Goal: Information Seeking & Learning: Learn about a topic

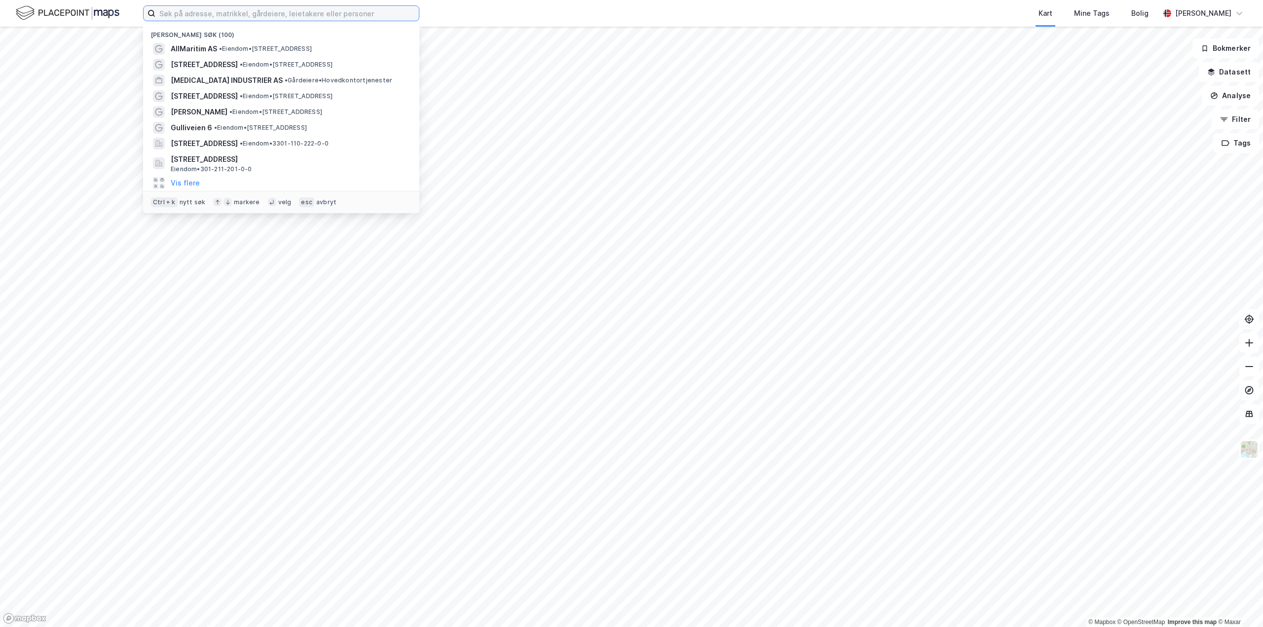
click at [270, 10] on input at bounding box center [287, 13] width 264 height 15
paste input "[STREET_ADDRESS] AS"
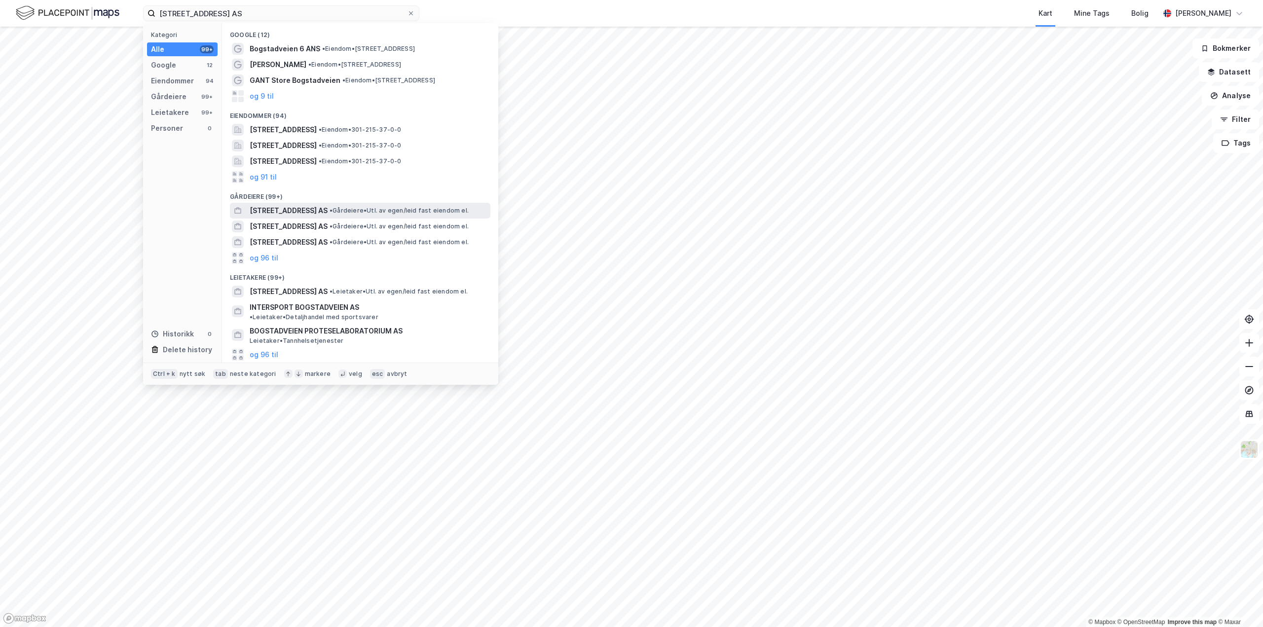
click at [323, 212] on span "[STREET_ADDRESS] AS" at bounding box center [289, 211] width 78 height 12
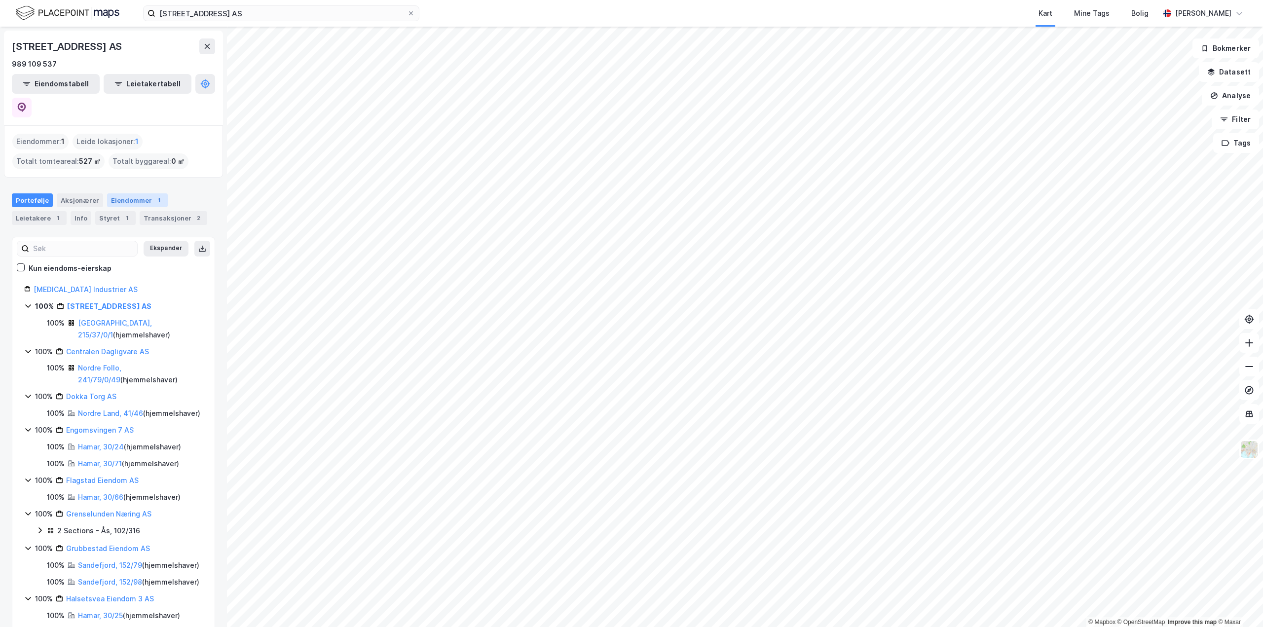
click at [115, 193] on div "Eiendommer 1" at bounding box center [137, 200] width 61 height 14
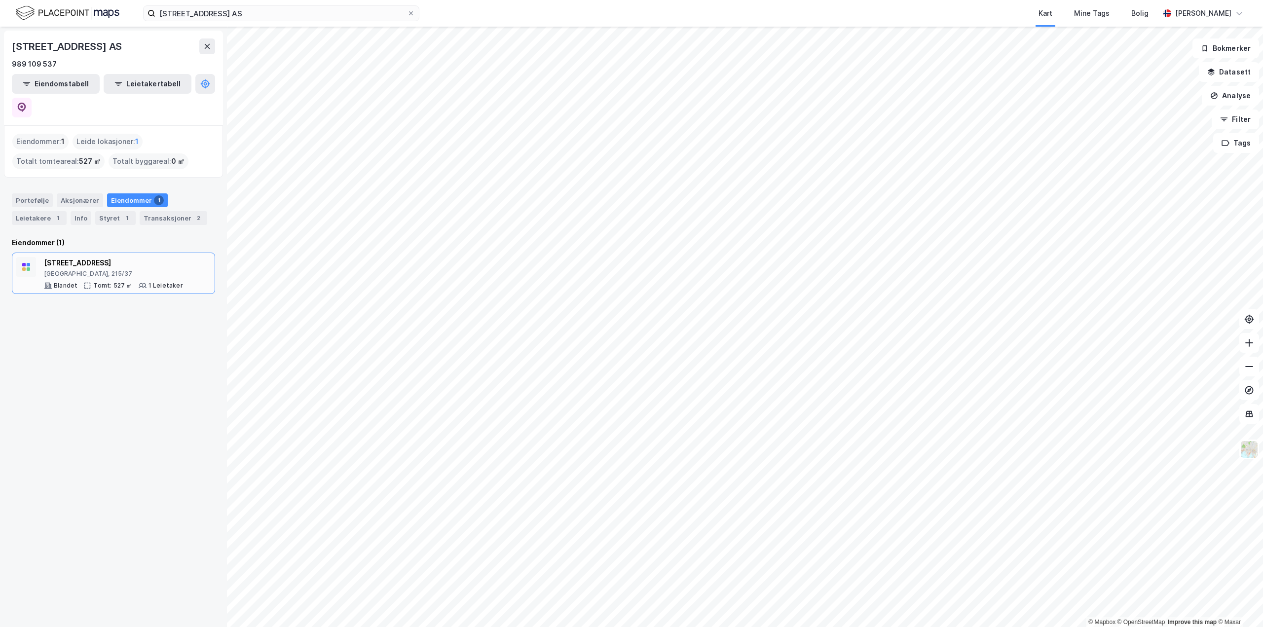
click at [81, 257] on div "[STREET_ADDRESS]" at bounding box center [113, 263] width 139 height 12
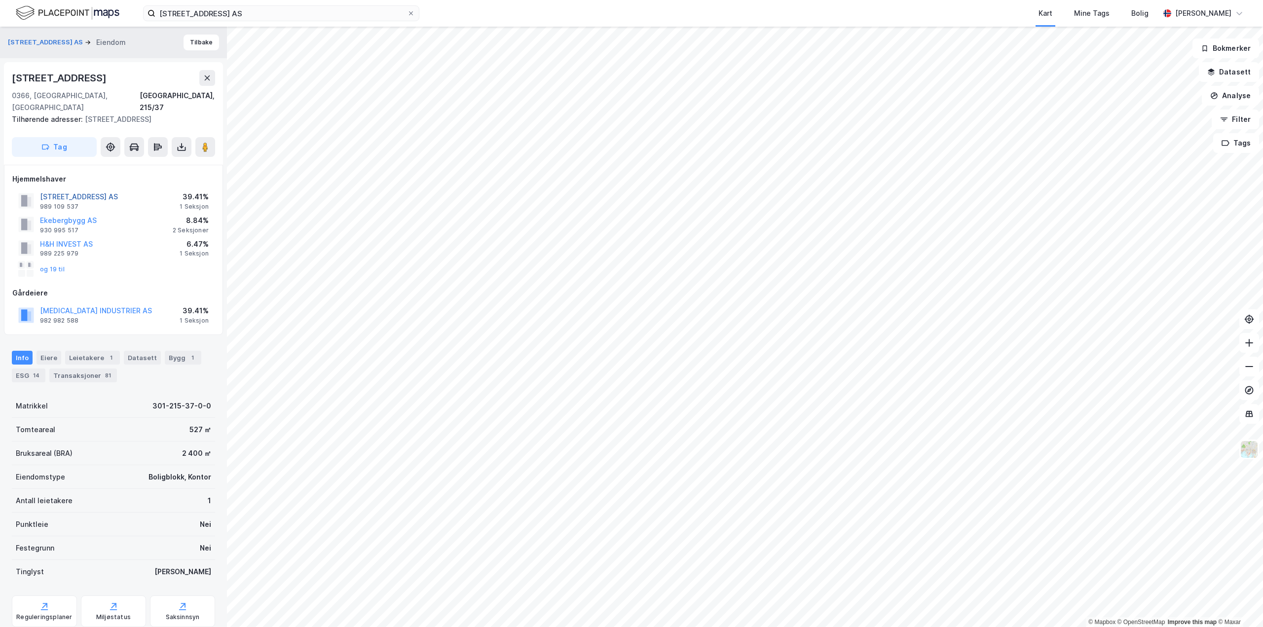
click at [0, 0] on button "[STREET_ADDRESS] AS" at bounding box center [0, 0] width 0 height 0
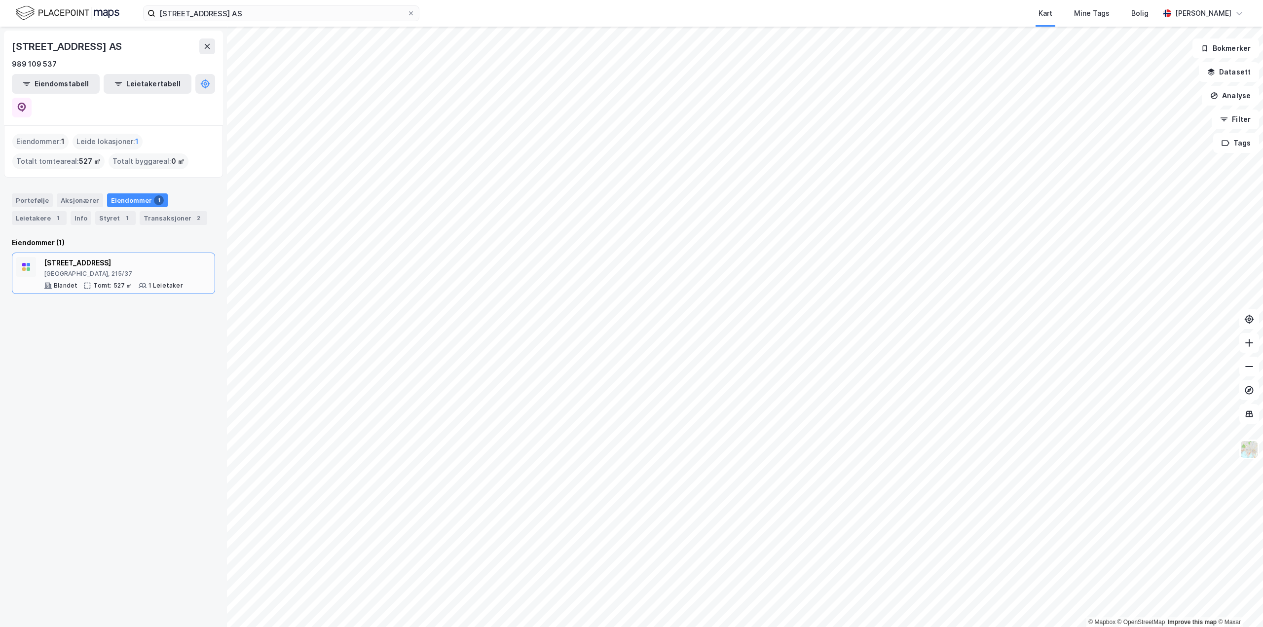
click at [106, 270] on div "[GEOGRAPHIC_DATA], 215/37" at bounding box center [113, 274] width 139 height 8
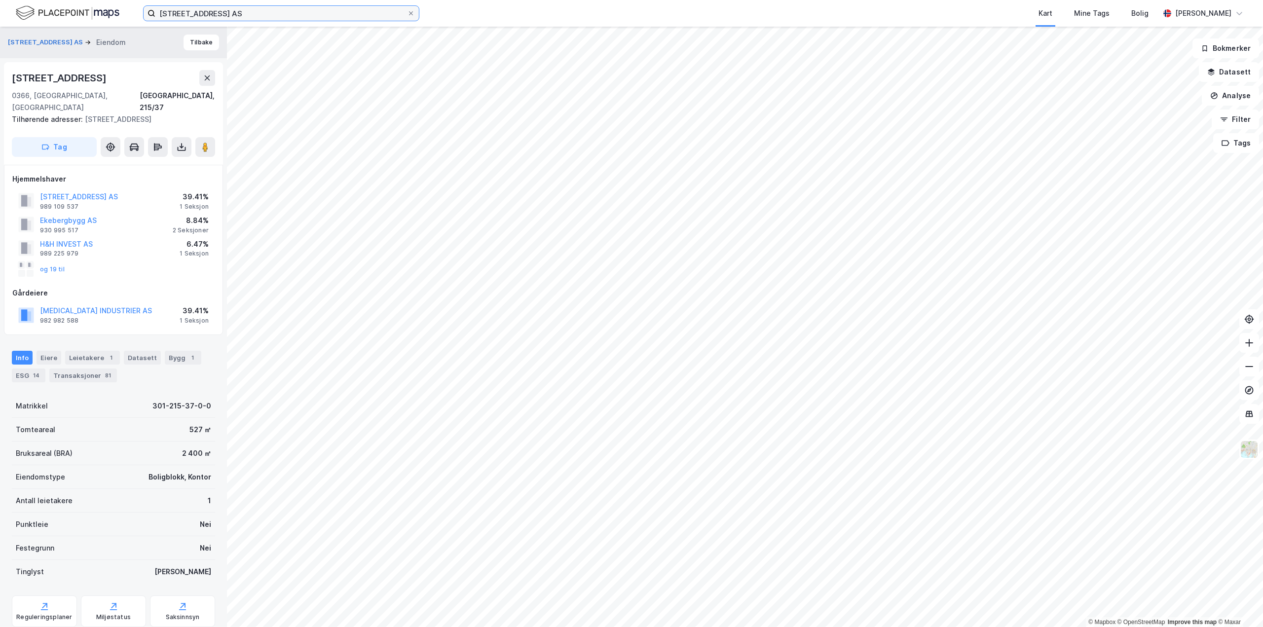
click at [290, 15] on input "[STREET_ADDRESS] AS" at bounding box center [281, 13] width 252 height 15
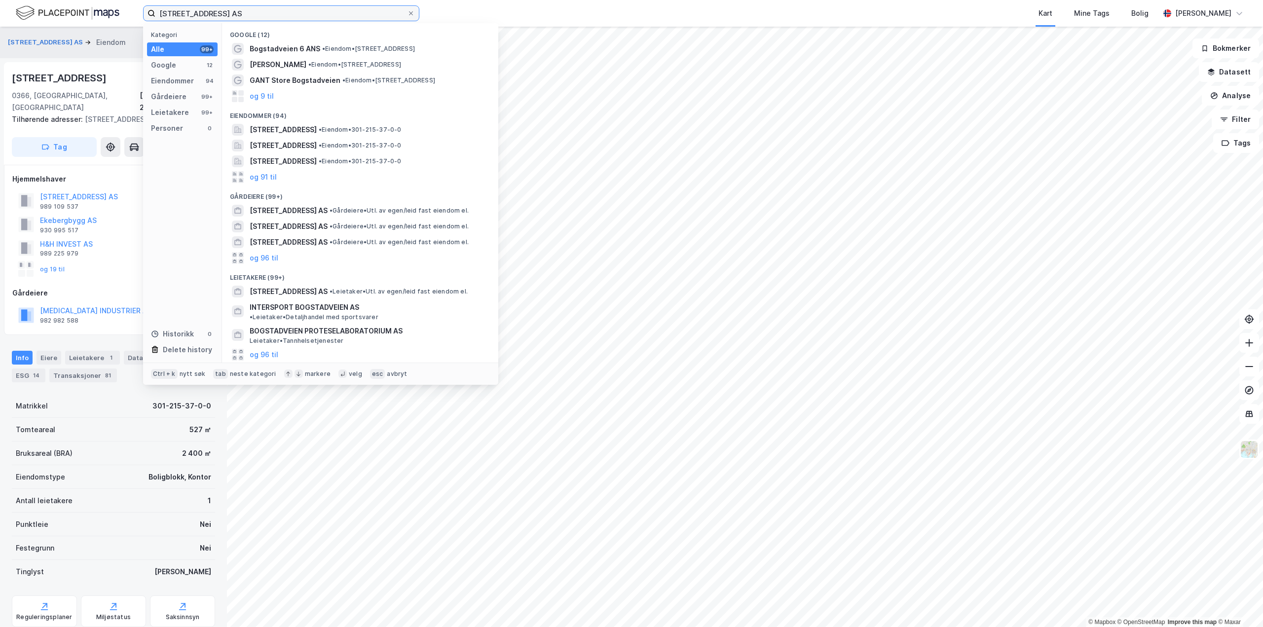
click at [290, 15] on input "[STREET_ADDRESS] AS" at bounding box center [281, 13] width 252 height 15
paste input "Raveien 165 AS (ren eiendom)"
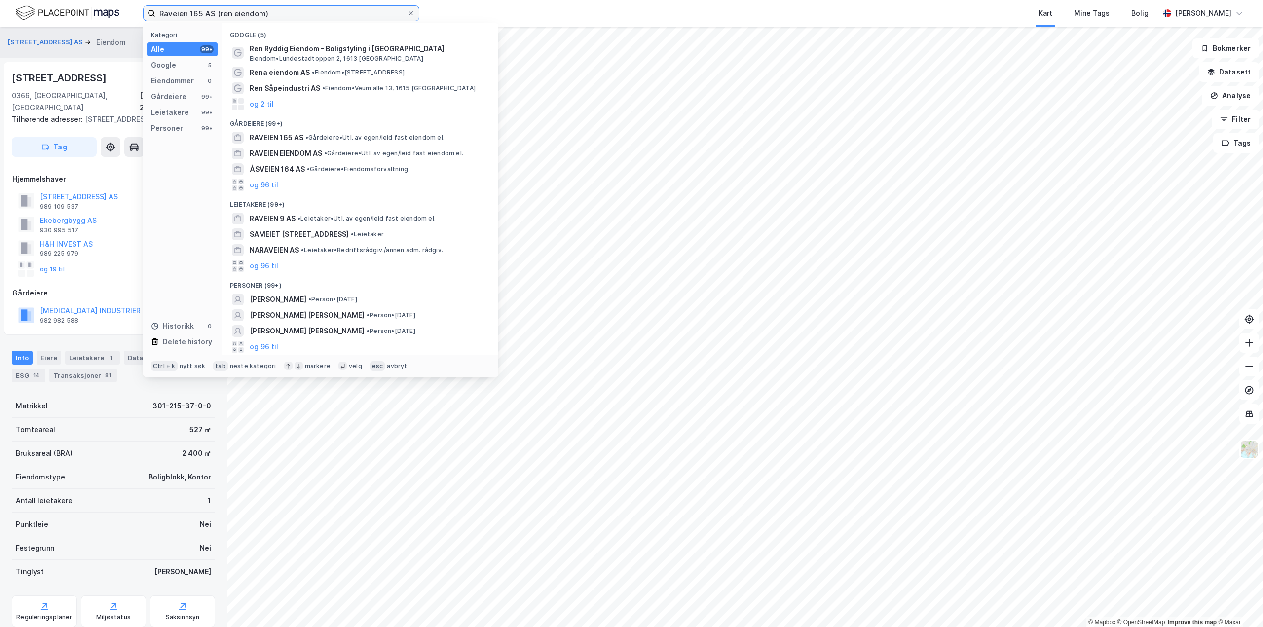
click at [289, 14] on input "Raveien 165 AS (ren eiendom)" at bounding box center [281, 13] width 252 height 15
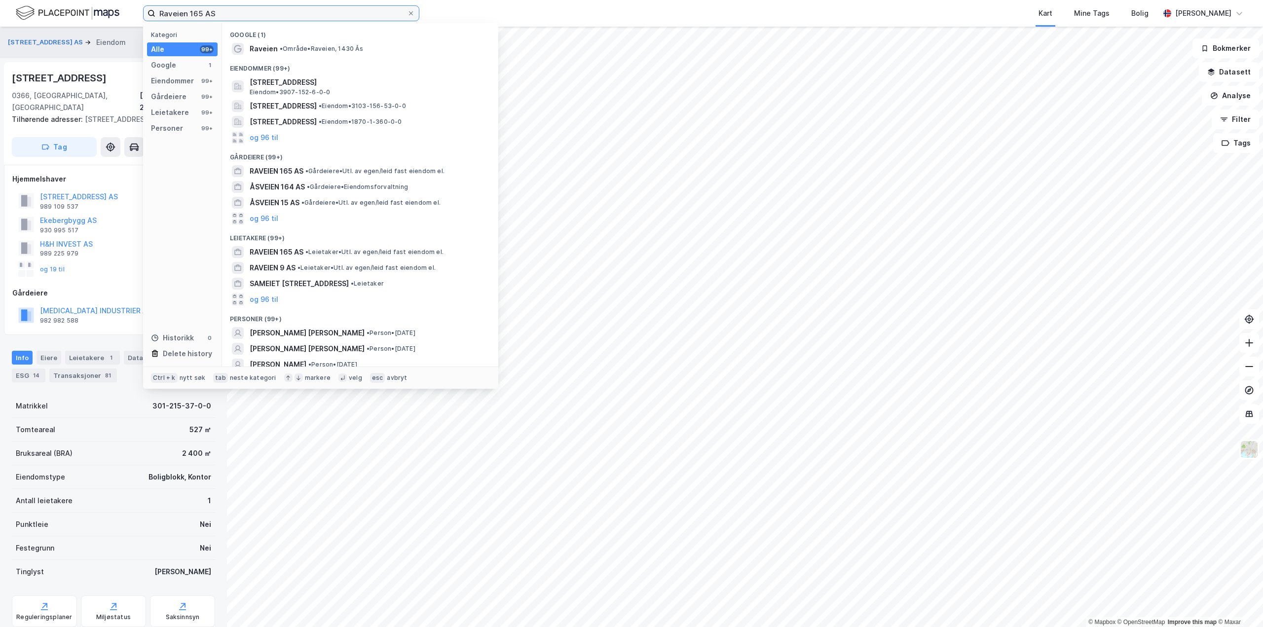
click at [236, 13] on input "Raveien 165 AS" at bounding box center [281, 13] width 252 height 15
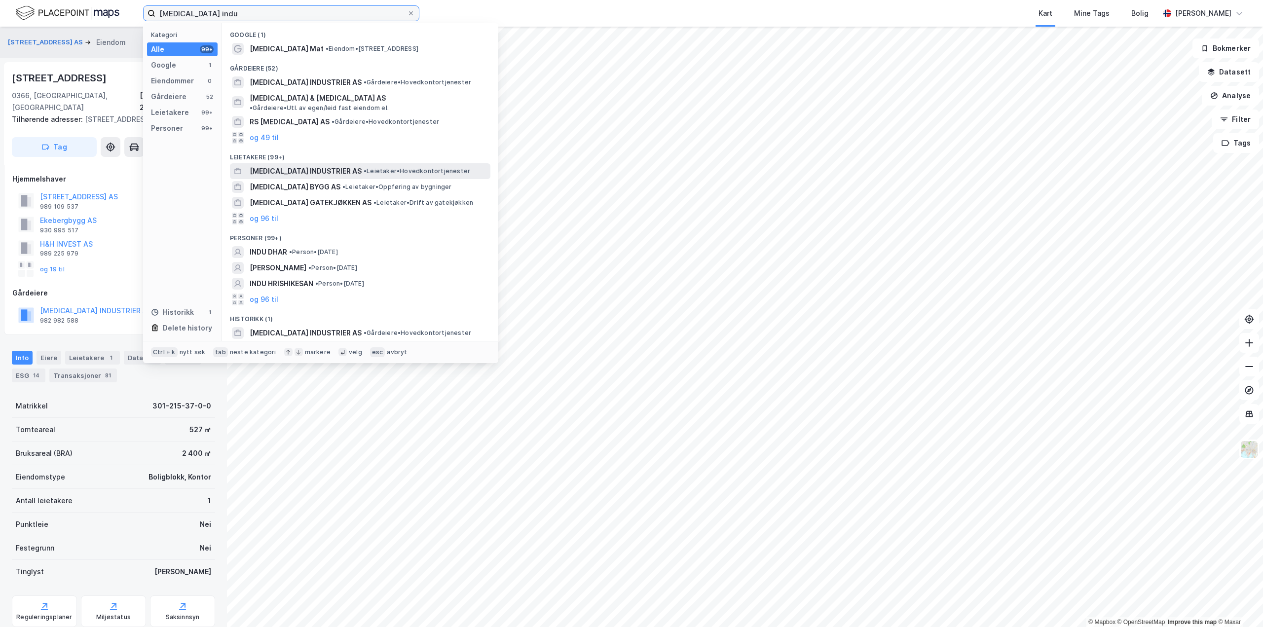
type input "[MEDICAL_DATA] indu"
click at [309, 165] on span "[MEDICAL_DATA] INDUSTRIER AS" at bounding box center [306, 171] width 112 height 12
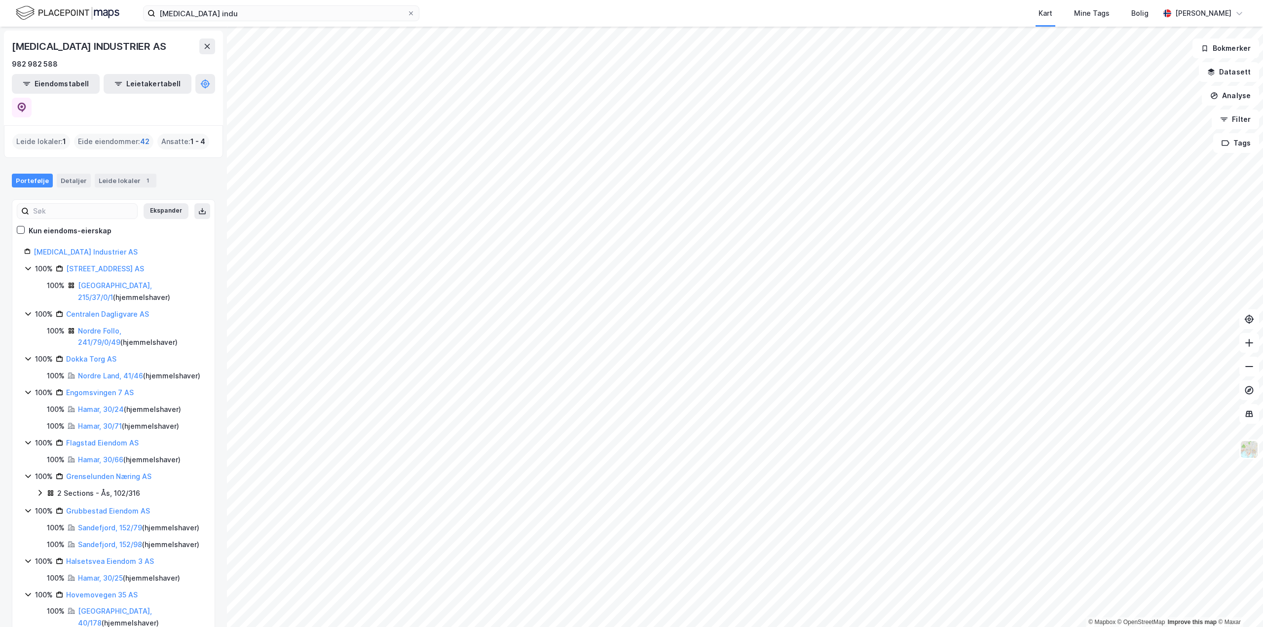
click at [143, 136] on span "42" at bounding box center [144, 142] width 9 height 12
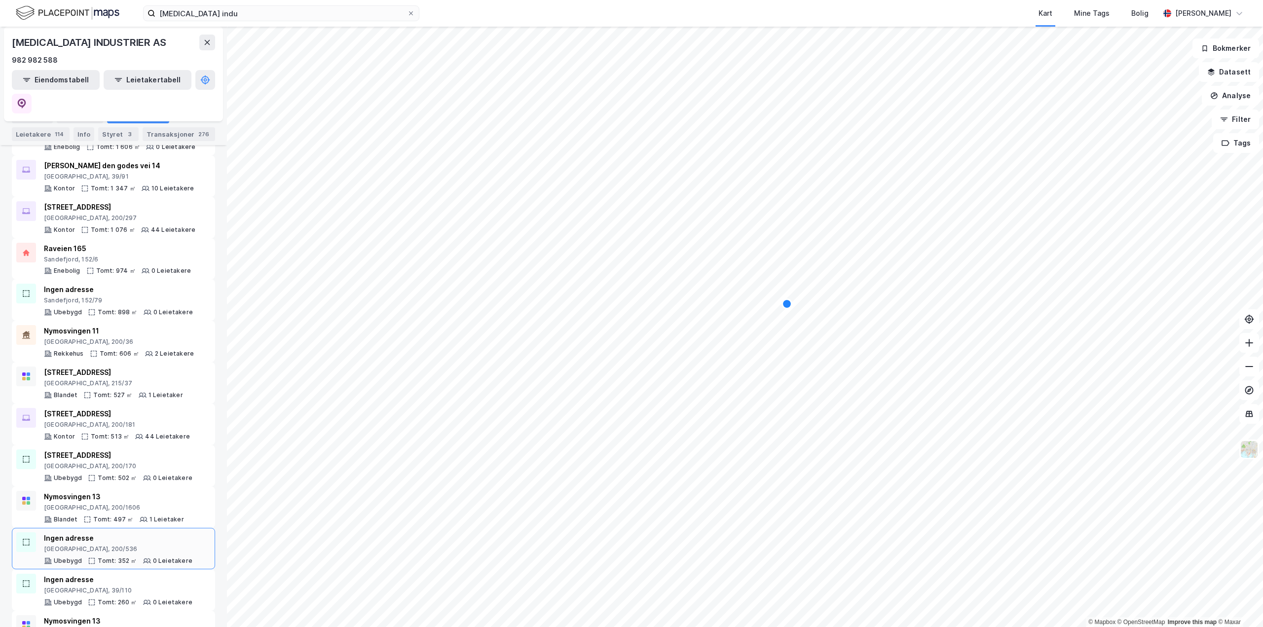
scroll to position [1307, 0]
click at [77, 368] on div "[STREET_ADDRESS]" at bounding box center [113, 374] width 139 height 12
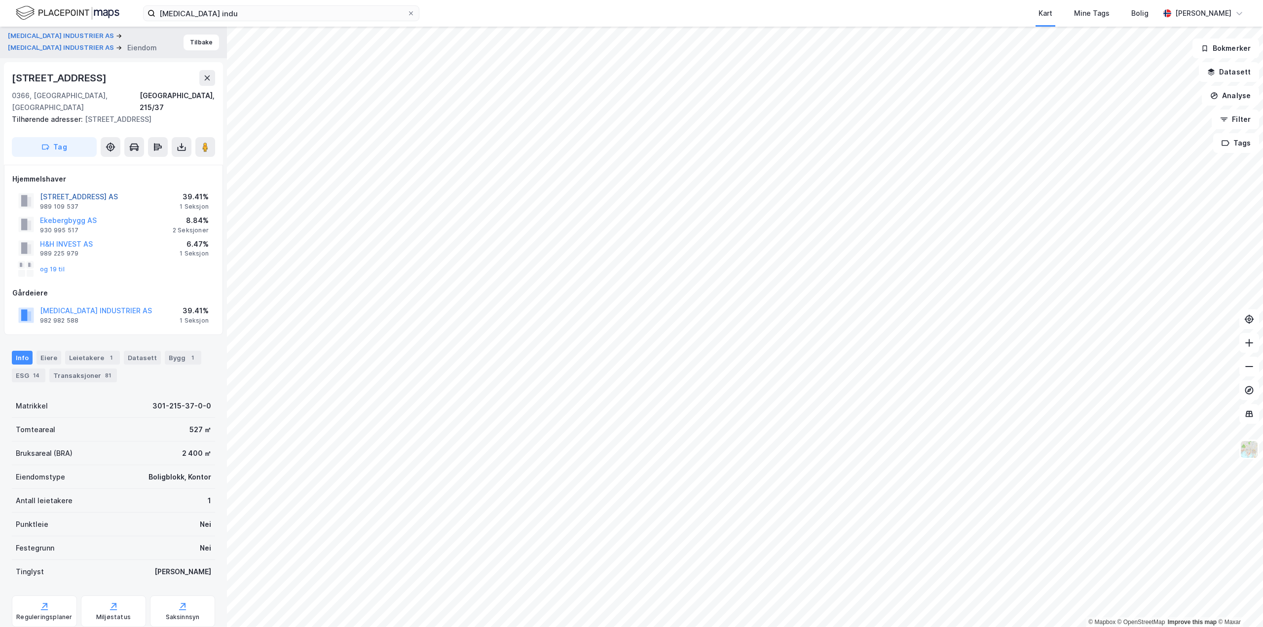
click at [0, 0] on button "[STREET_ADDRESS] AS" at bounding box center [0, 0] width 0 height 0
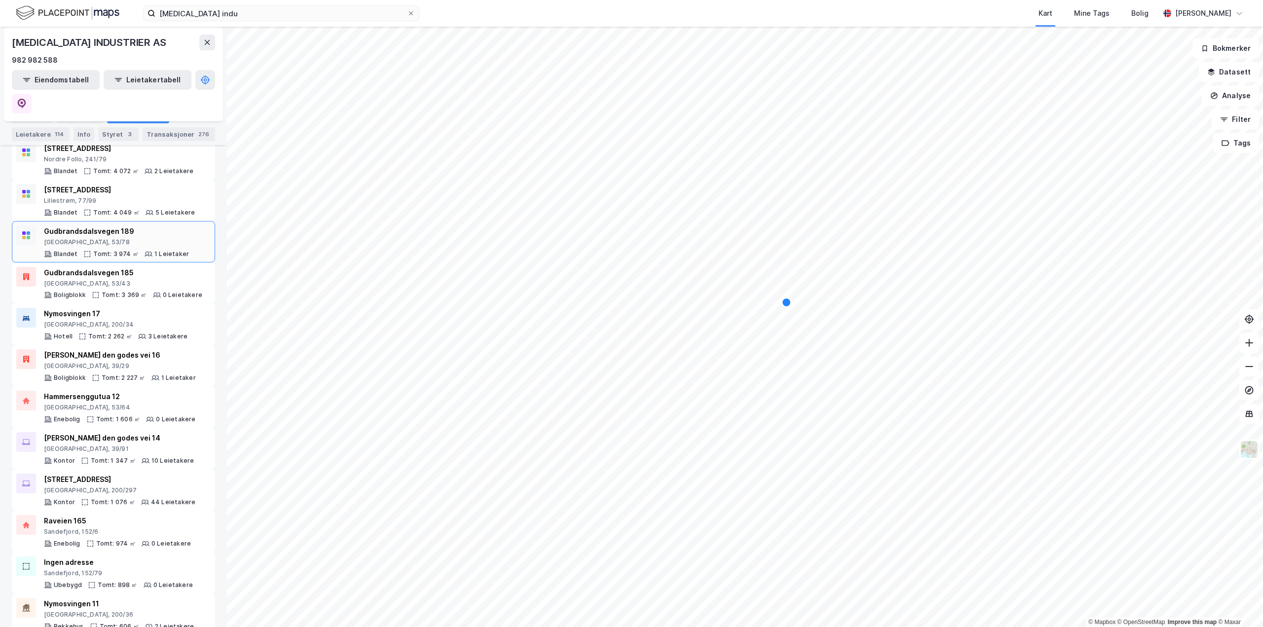
scroll to position [1036, 0]
click at [79, 515] on div "Raveien 165" at bounding box center [117, 521] width 147 height 12
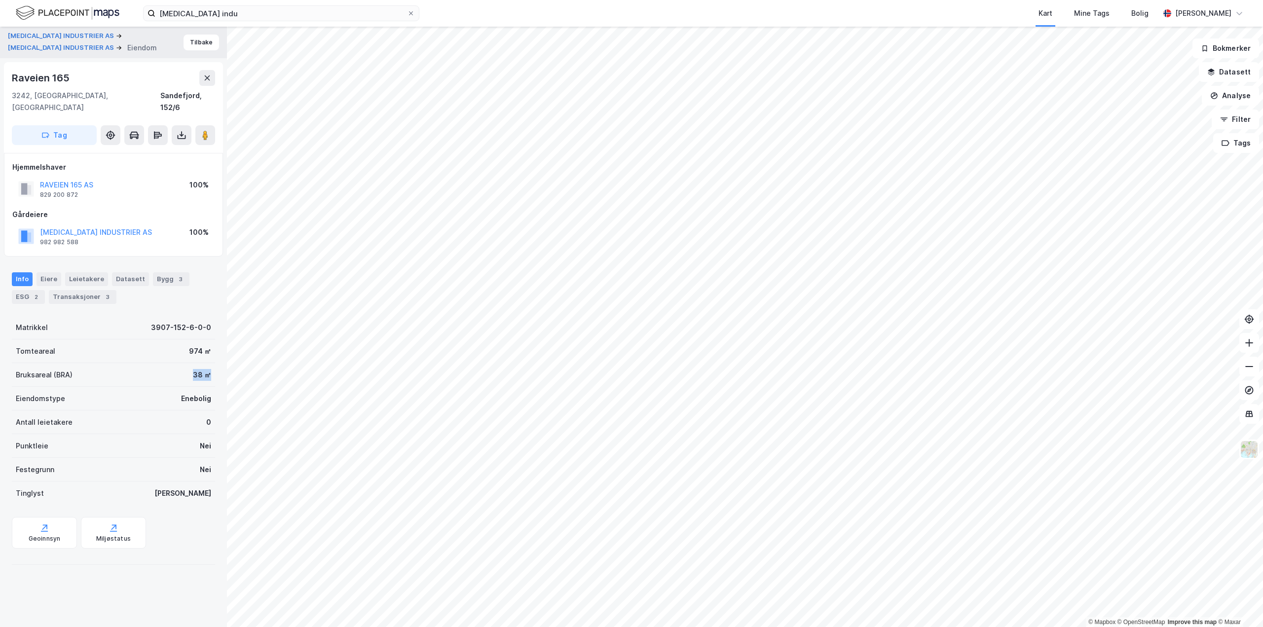
drag, startPoint x: 181, startPoint y: 360, endPoint x: 204, endPoint y: 362, distance: 23.3
click at [204, 363] on div "Bruksareal (BRA) 38 ㎡" at bounding box center [113, 375] width 203 height 24
